Goal: Browse casually: Explore the website without a specific task or goal

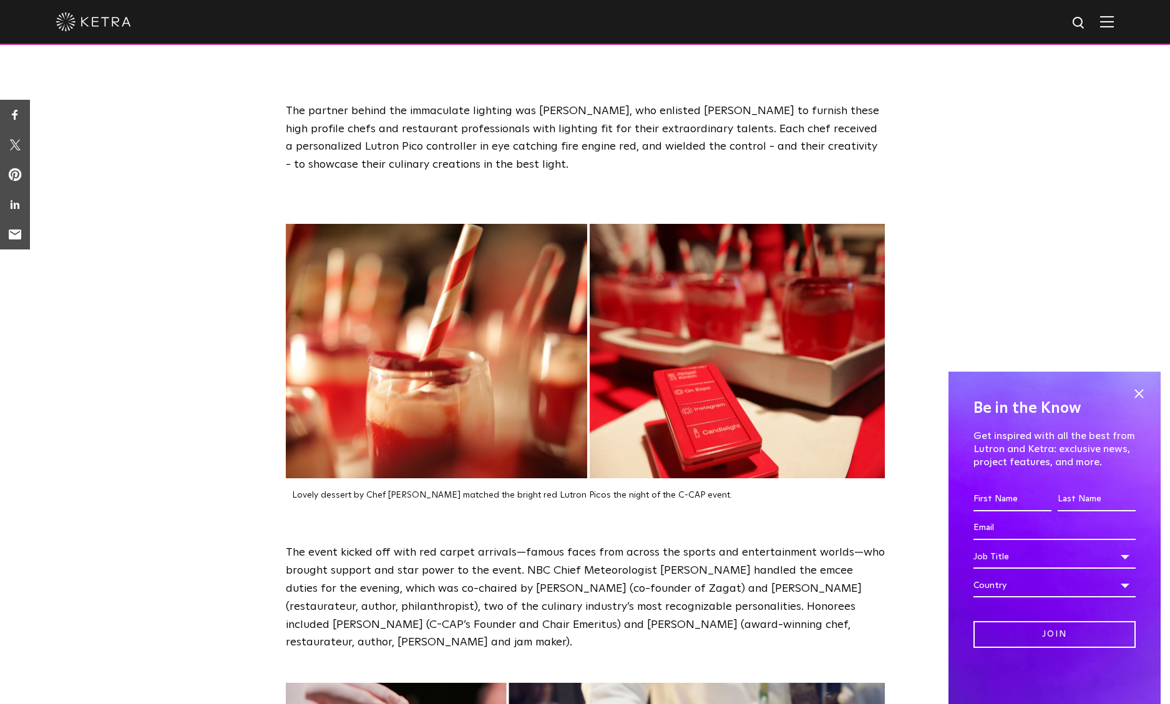
scroll to position [812, 0]
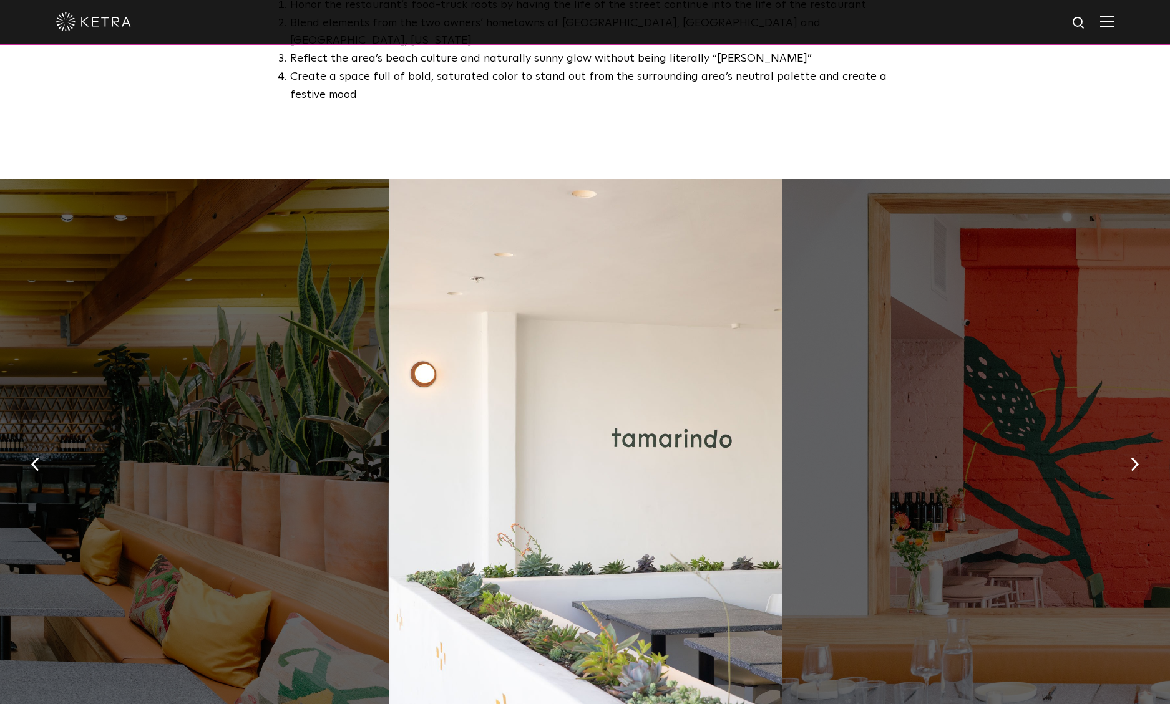
scroll to position [802, 0]
click at [1129, 442] on button "button" at bounding box center [1134, 463] width 27 height 43
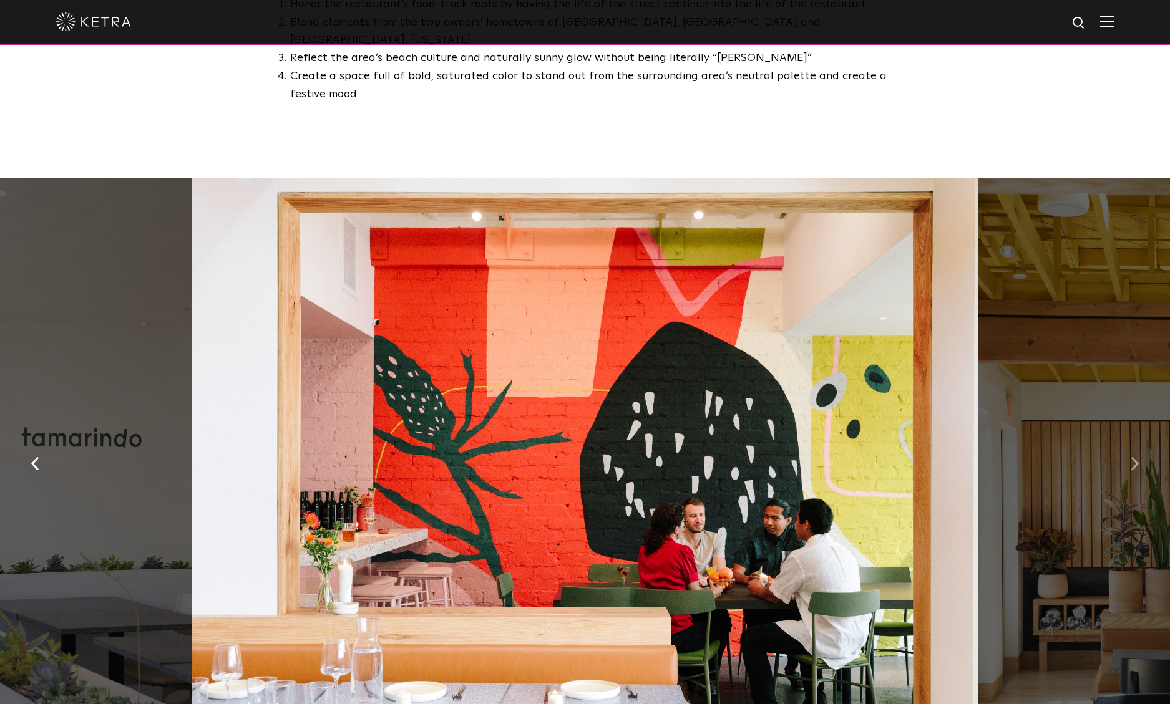
click at [1129, 442] on button "button" at bounding box center [1134, 463] width 27 height 43
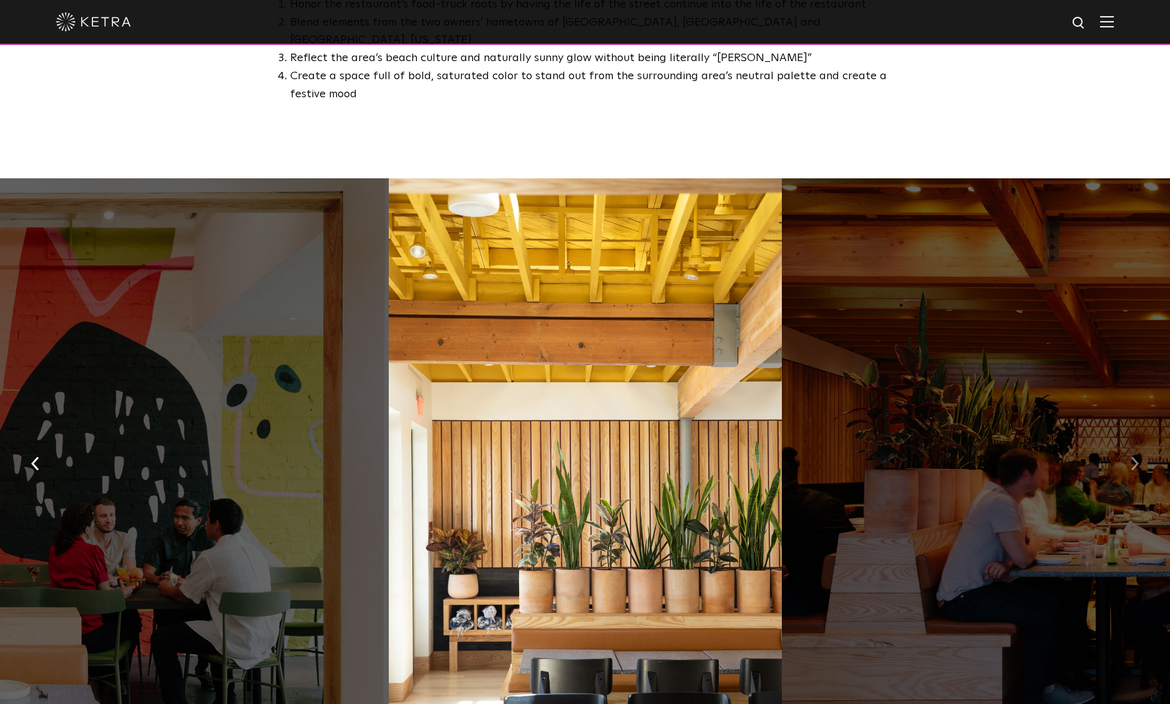
click at [1129, 442] on button "button" at bounding box center [1134, 463] width 27 height 43
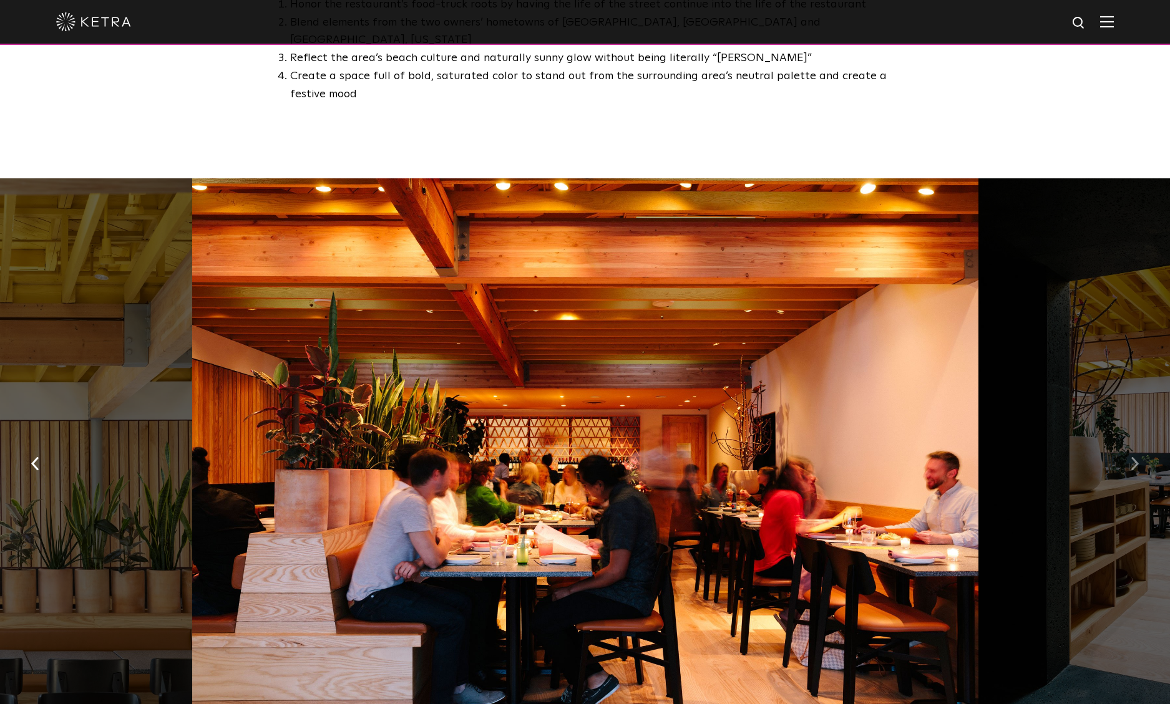
click at [1129, 442] on button "button" at bounding box center [1134, 463] width 27 height 43
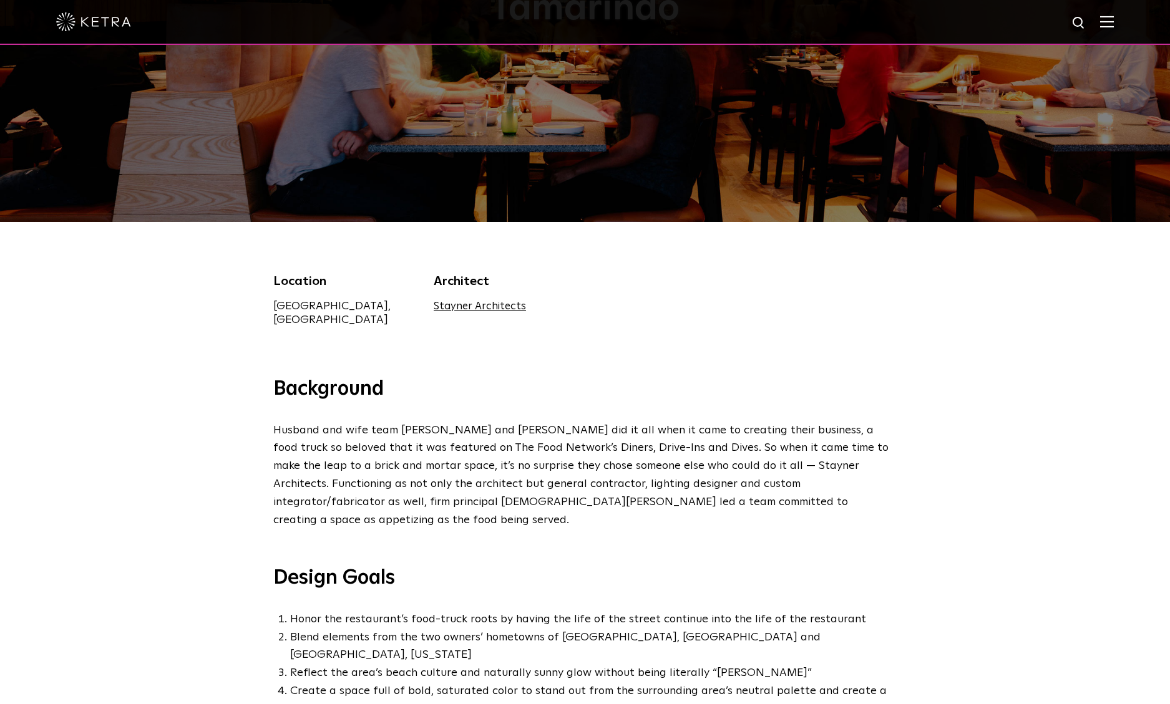
scroll to position [0, 0]
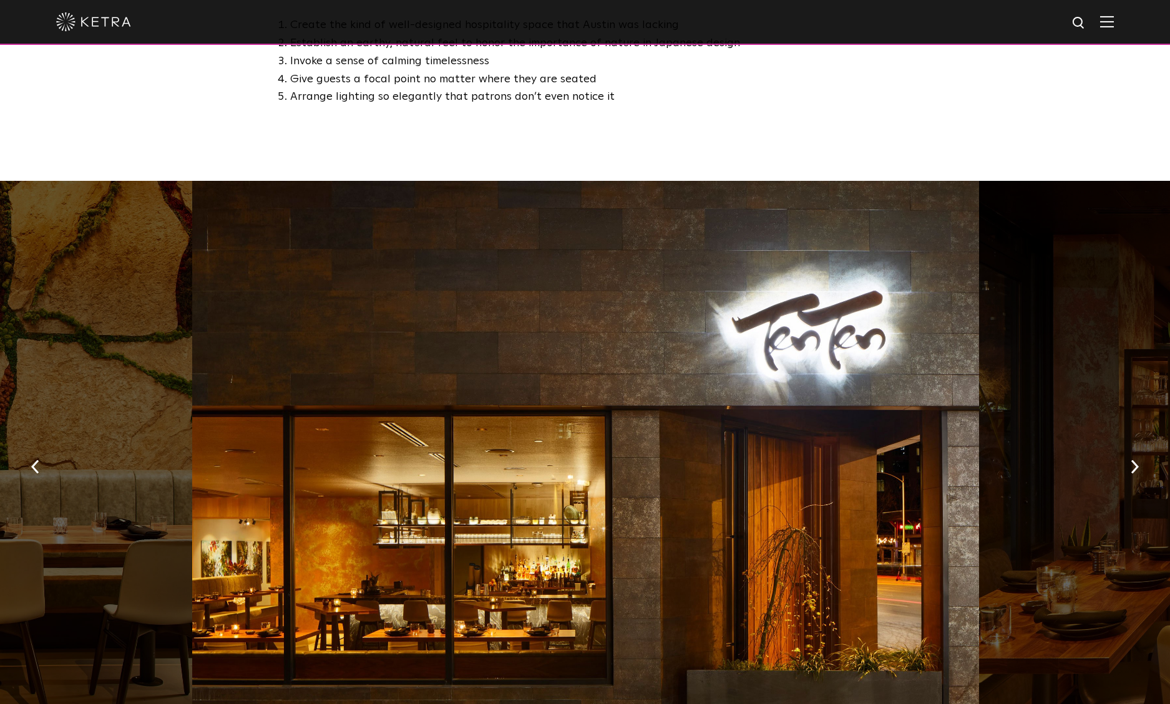
scroll to position [923, 0]
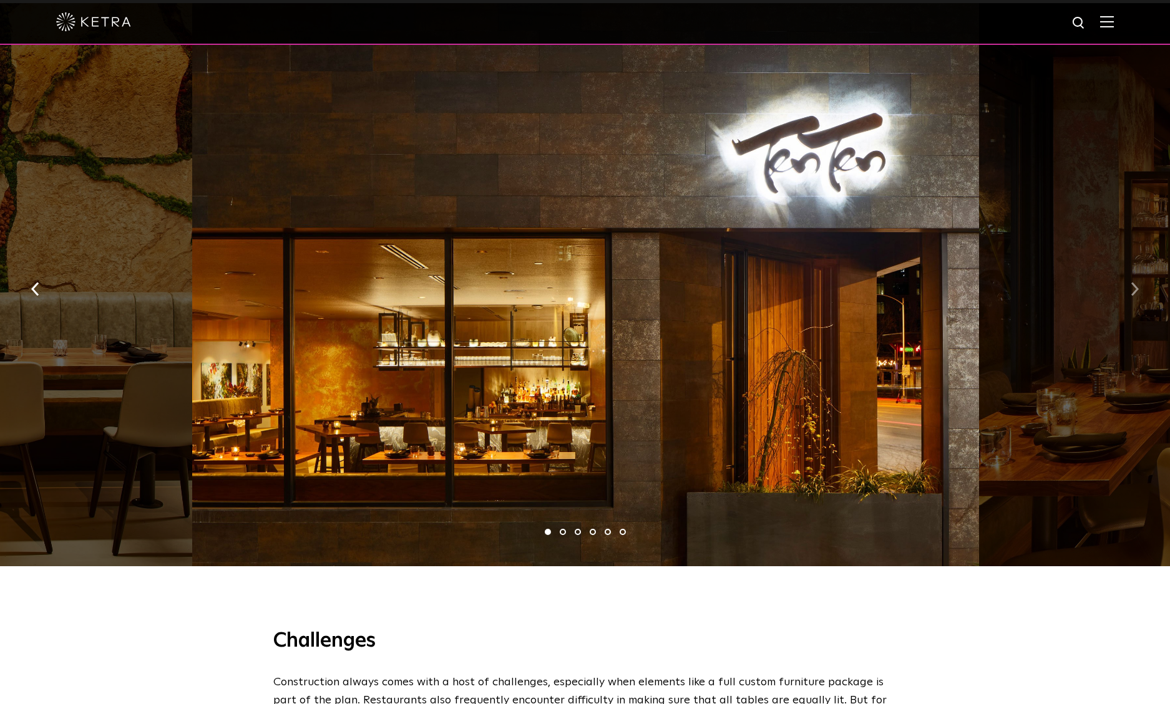
click at [1137, 282] on img "button" at bounding box center [1135, 289] width 8 height 14
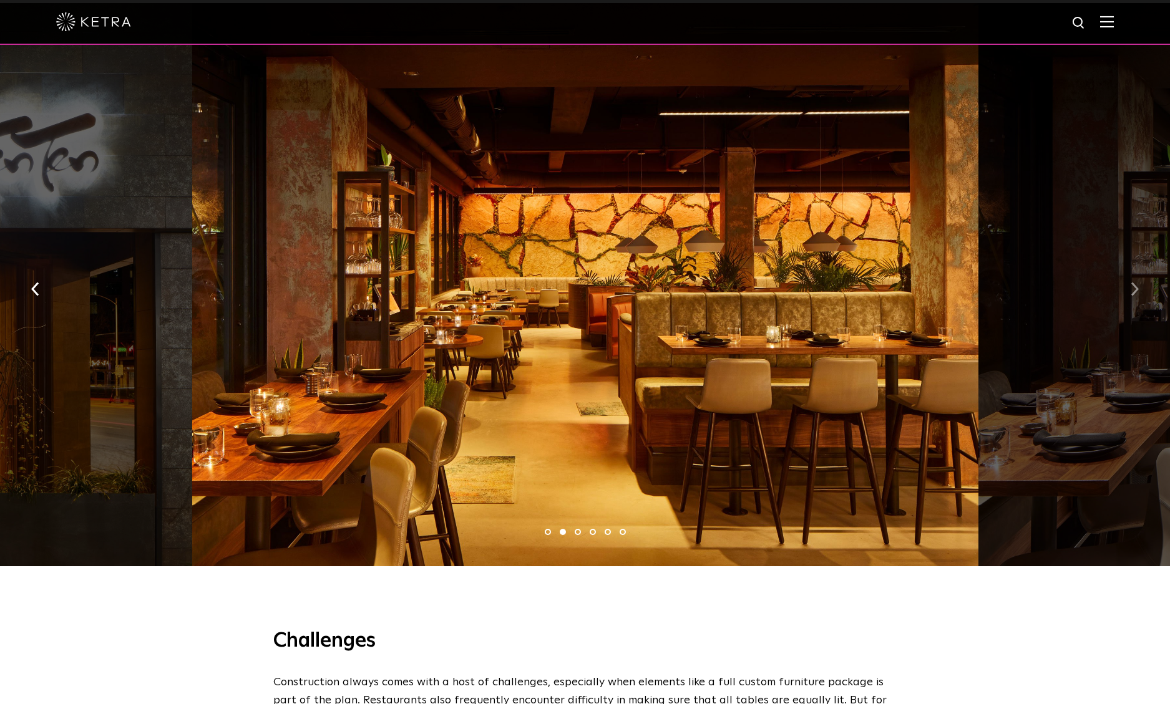
click at [1137, 282] on img "button" at bounding box center [1135, 289] width 8 height 14
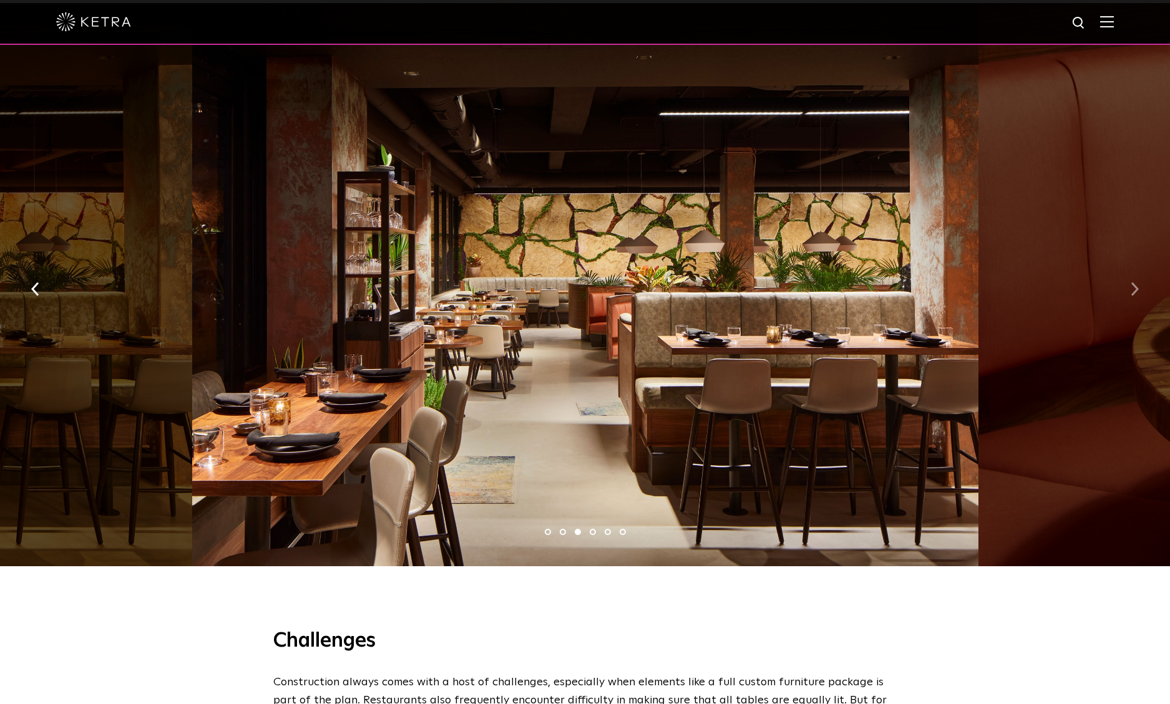
click at [1137, 282] on img "button" at bounding box center [1135, 289] width 8 height 14
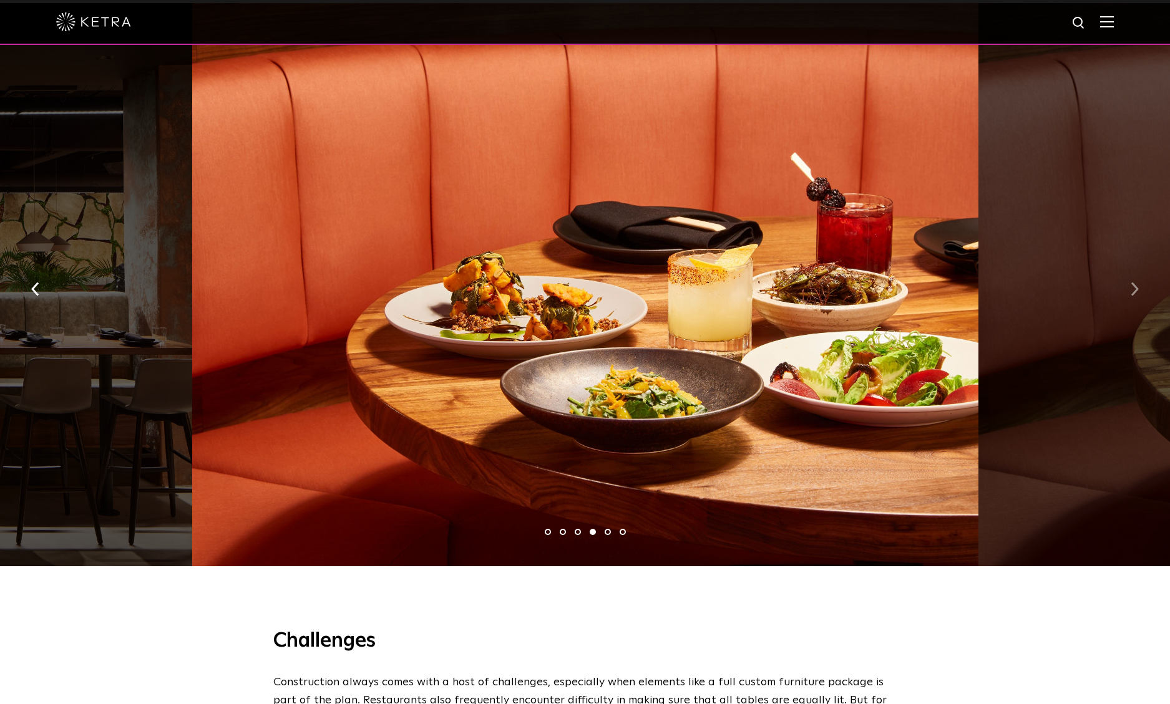
click at [1137, 282] on img "button" at bounding box center [1135, 289] width 8 height 14
